Goal: Find specific page/section: Find specific page/section

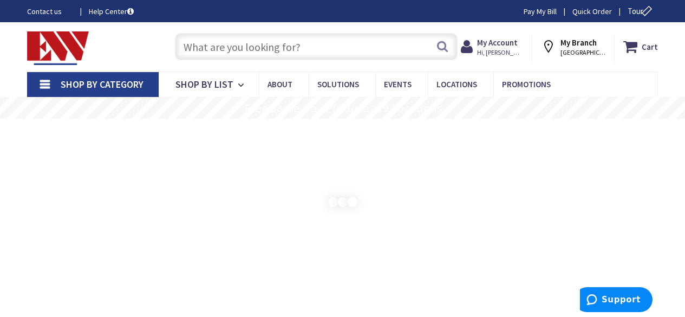
click at [274, 45] on input "text" at bounding box center [316, 46] width 283 height 27
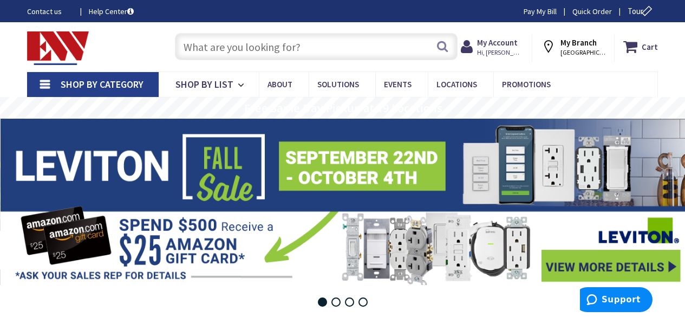
type input "g"
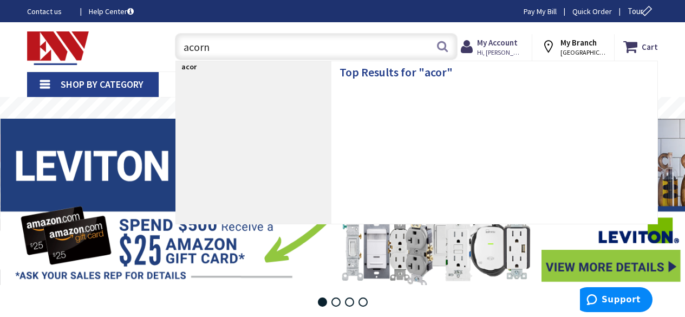
type input "acorns"
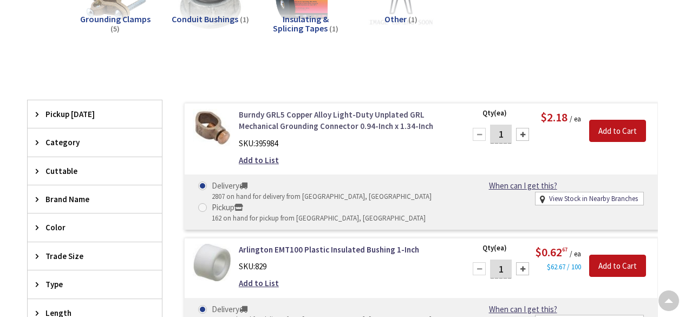
click at [376, 123] on link "Burndy GRL5 Copper Alloy Light-Duty Unplated GRL Mechanical Grounding Connector…" at bounding box center [345, 120] width 213 height 23
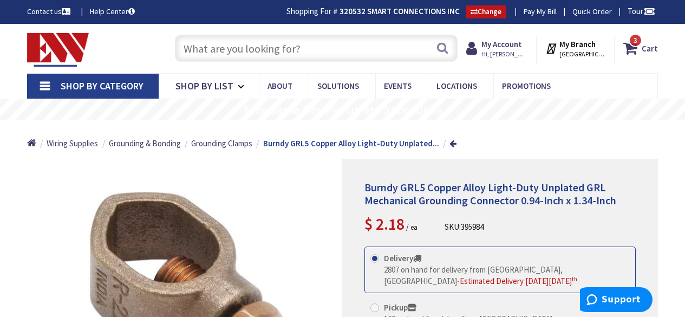
click at [274, 51] on input "text" at bounding box center [316, 48] width 283 height 27
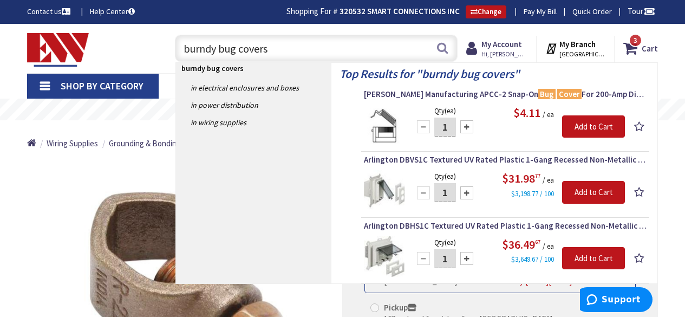
type input "burndy bug covers"
click at [115, 53] on div "Toggle Nav" at bounding box center [90, 48] width 142 height 36
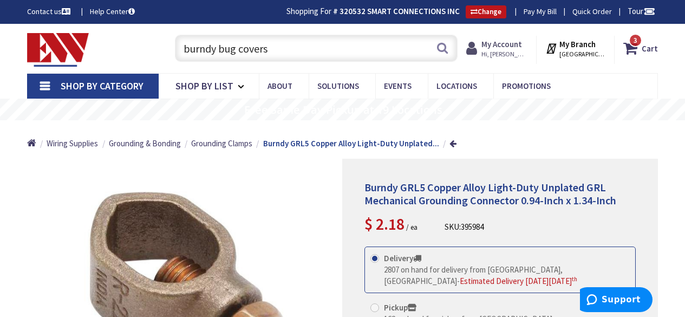
click at [488, 54] on span "Hi, [PERSON_NAME]" at bounding box center [504, 54] width 46 height 9
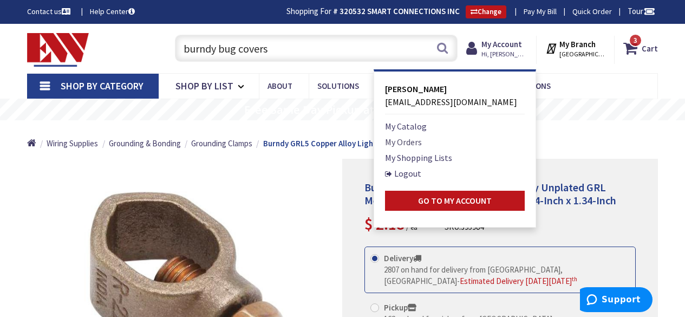
click at [404, 140] on link "My Orders" at bounding box center [403, 141] width 37 height 13
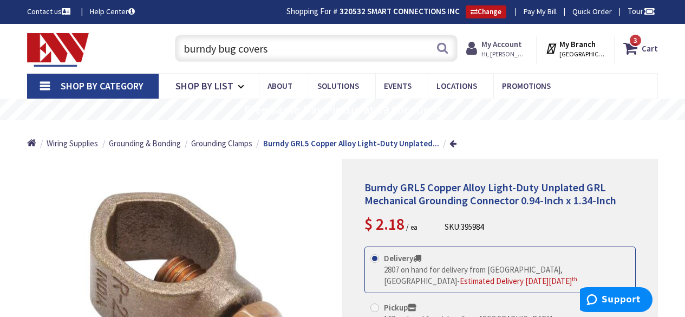
click at [499, 44] on strong "My Account" at bounding box center [501, 44] width 41 height 10
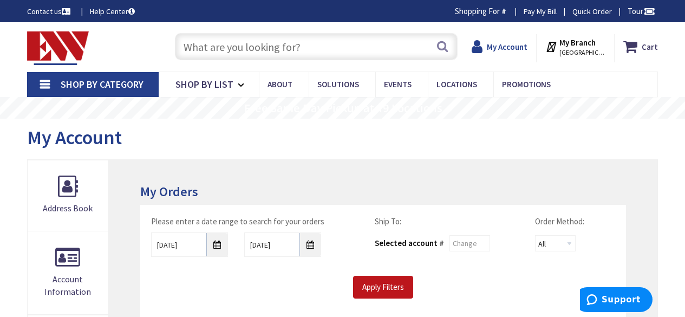
click at [480, 51] on icon at bounding box center [478, 46] width 15 height 19
click at [494, 47] on strong "My Account" at bounding box center [507, 47] width 41 height 10
click at [494, 53] on span "My Account" at bounding box center [507, 46] width 41 height 19
click at [484, 49] on icon at bounding box center [478, 46] width 15 height 19
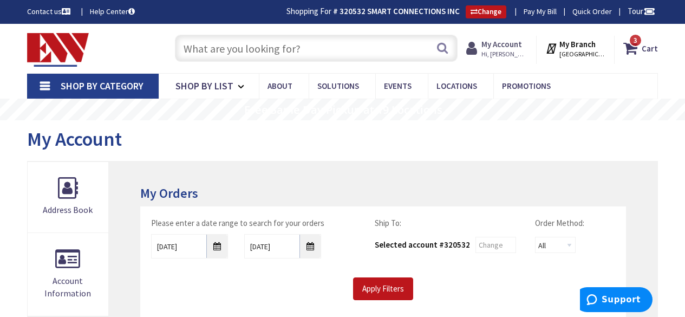
click at [499, 49] on strong "My Account" at bounding box center [501, 44] width 41 height 10
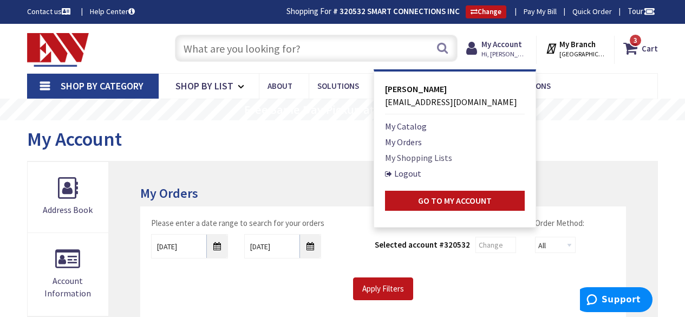
click at [404, 155] on link "My Shopping Lists" at bounding box center [418, 157] width 67 height 13
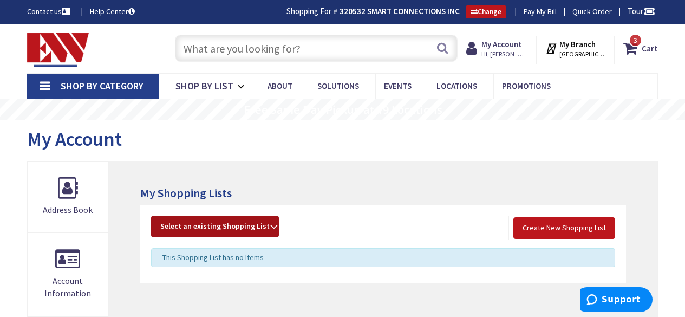
click at [266, 228] on strong "Select an existing Shopping List" at bounding box center [214, 226] width 109 height 13
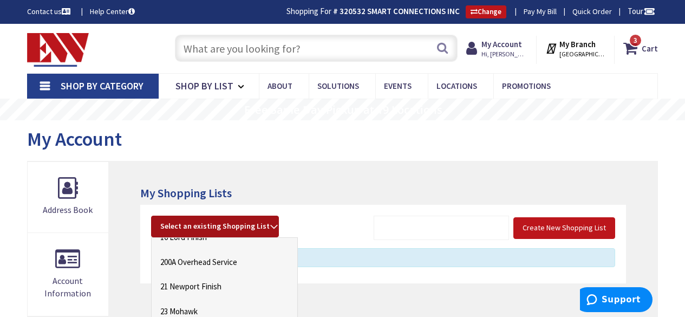
scroll to position [112, 0]
click at [242, 258] on link "200A Overhead Service" at bounding box center [225, 260] width 146 height 24
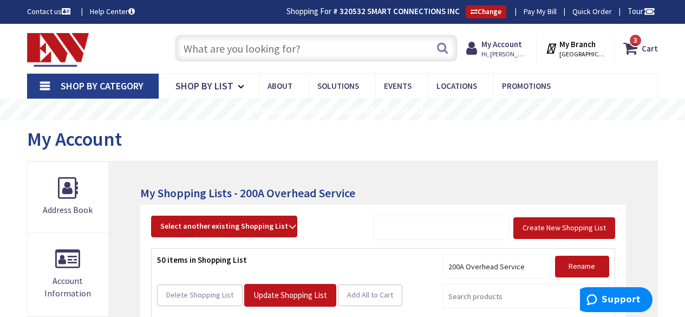
click at [300, 49] on input "text" at bounding box center [316, 48] width 283 height 27
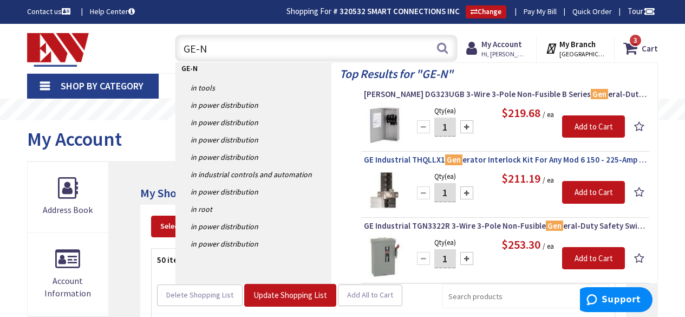
type input "GE-N"
click at [416, 158] on span "GE Industrial THQLLX1 Gen erator Interlock Kit For Any Mod 6 150 - 225-Amp Main…" at bounding box center [505, 159] width 283 height 11
